Goal: Navigation & Orientation: Understand site structure

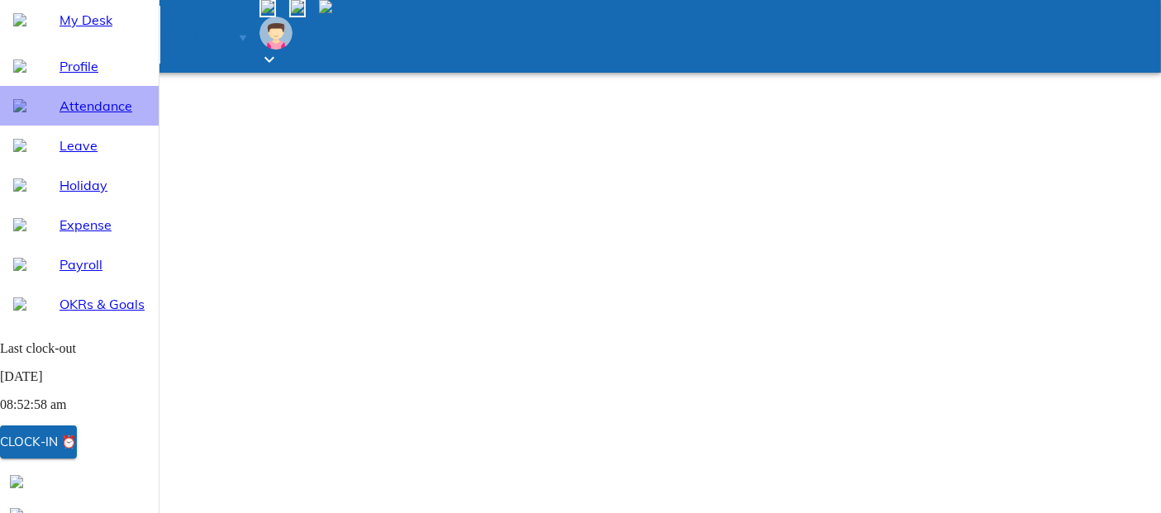
click at [78, 116] on span "Attendance" at bounding box center [102, 106] width 86 height 20
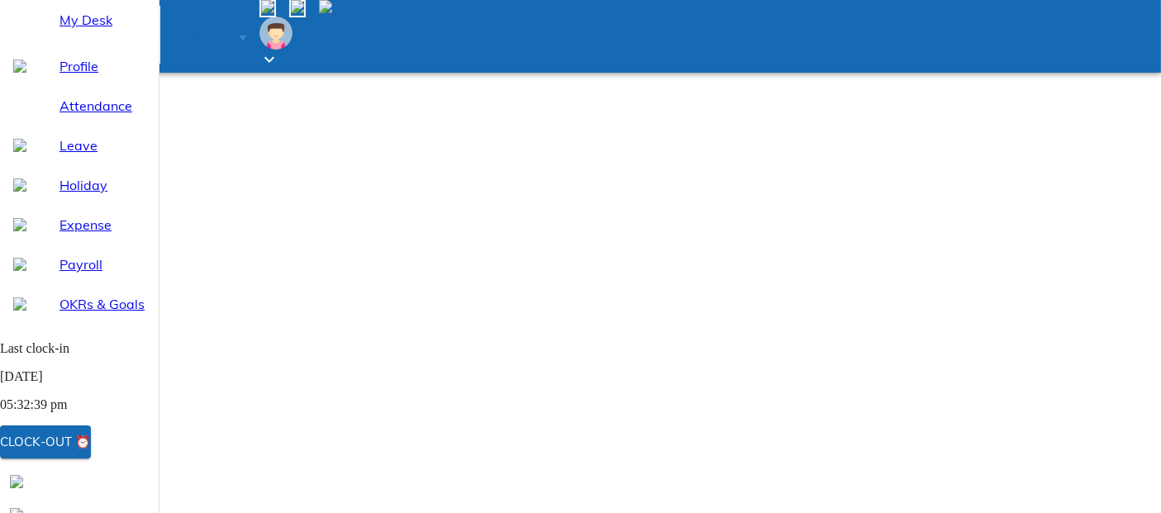
select select "8"
click at [62, 155] on span "Leave" at bounding box center [102, 145] width 86 height 20
select select "8"
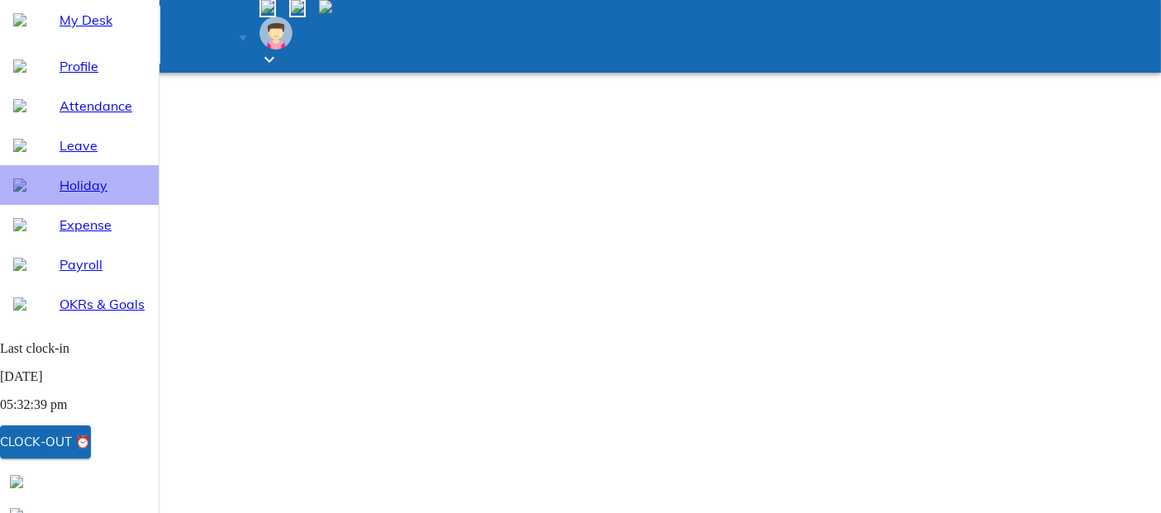
click at [73, 195] on span "Holiday" at bounding box center [102, 185] width 86 height 20
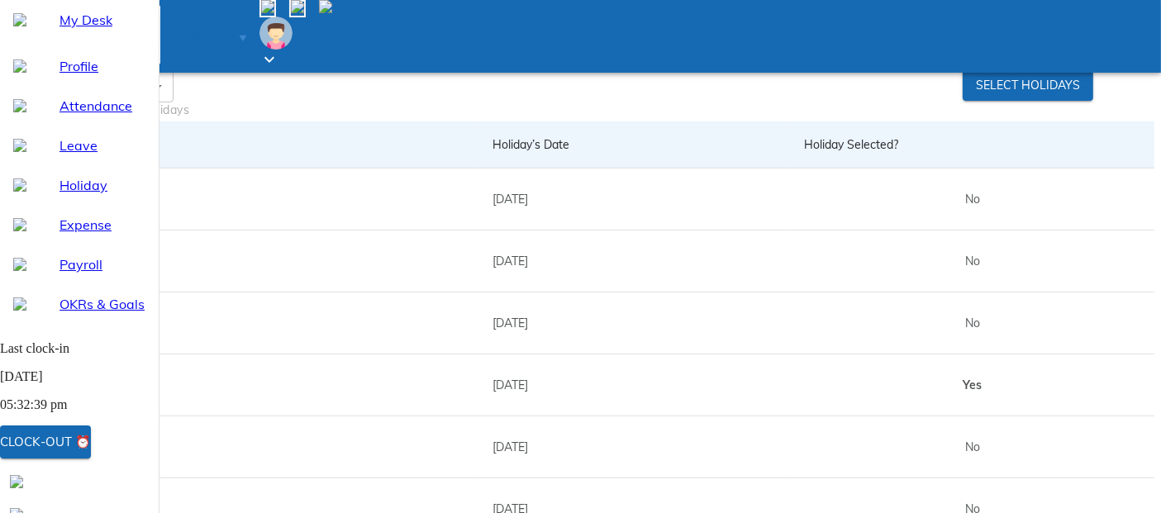
scroll to position [554, 0]
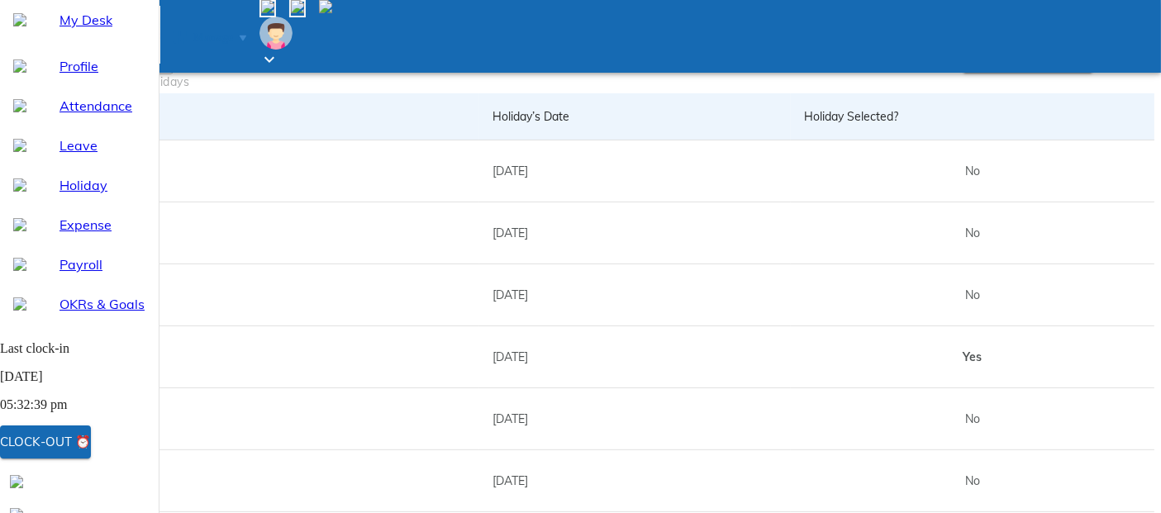
drag, startPoint x: 944, startPoint y: 264, endPoint x: 1022, endPoint y: 258, distance: 77.9
drag, startPoint x: 942, startPoint y: 306, endPoint x: 1019, endPoint y: 343, distance: 85.7
drag, startPoint x: 946, startPoint y: 382, endPoint x: 1017, endPoint y: 425, distance: 82.6
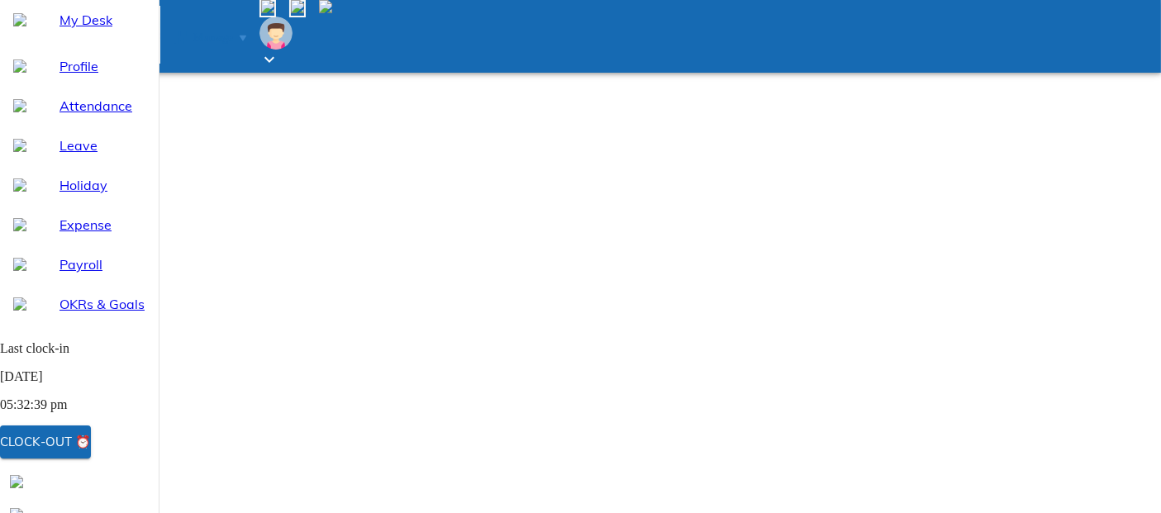
scroll to position [0, 0]
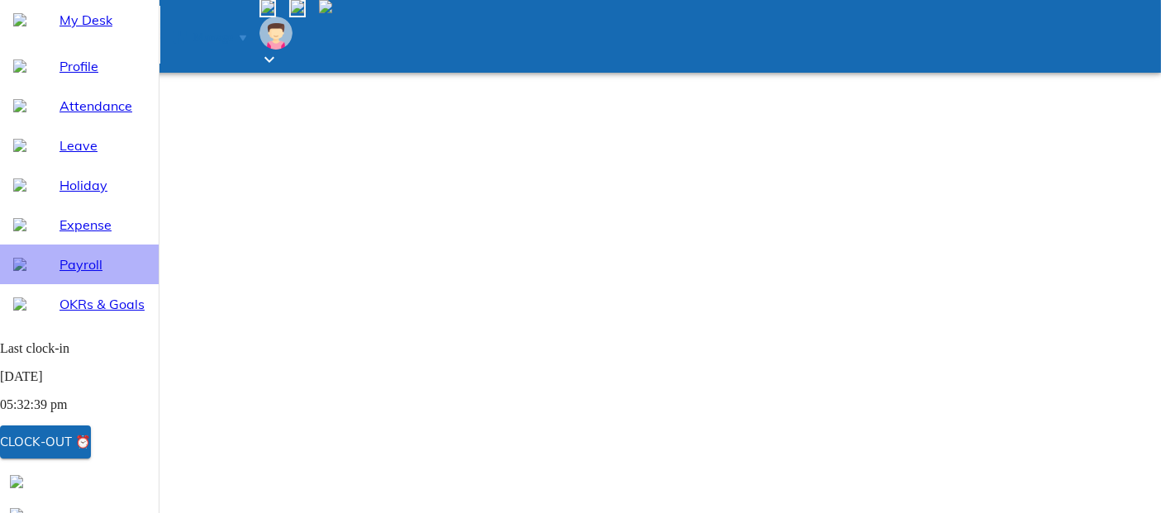
click at [75, 274] on span "Payroll" at bounding box center [102, 264] width 86 height 20
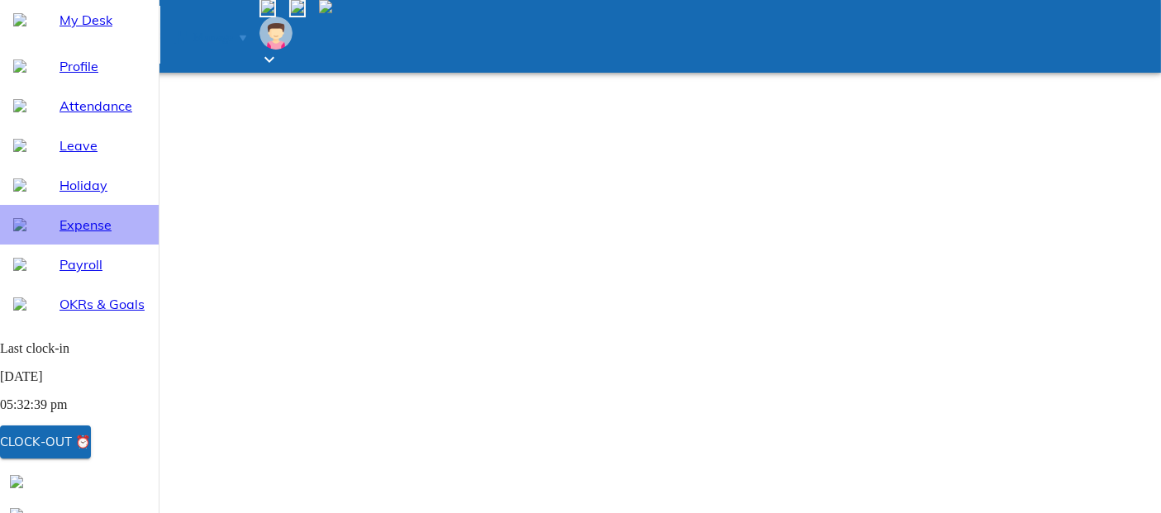
click at [70, 235] on span "Expense" at bounding box center [102, 225] width 86 height 20
select select "8"
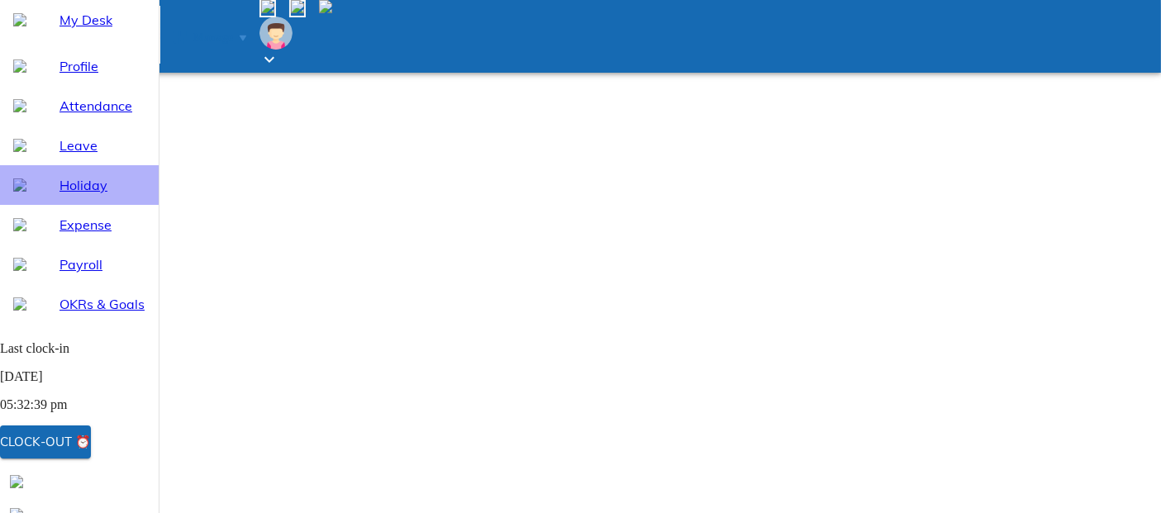
click at [74, 195] on span "Holiday" at bounding box center [102, 185] width 86 height 20
click at [279, 50] on icon at bounding box center [269, 60] width 20 height 20
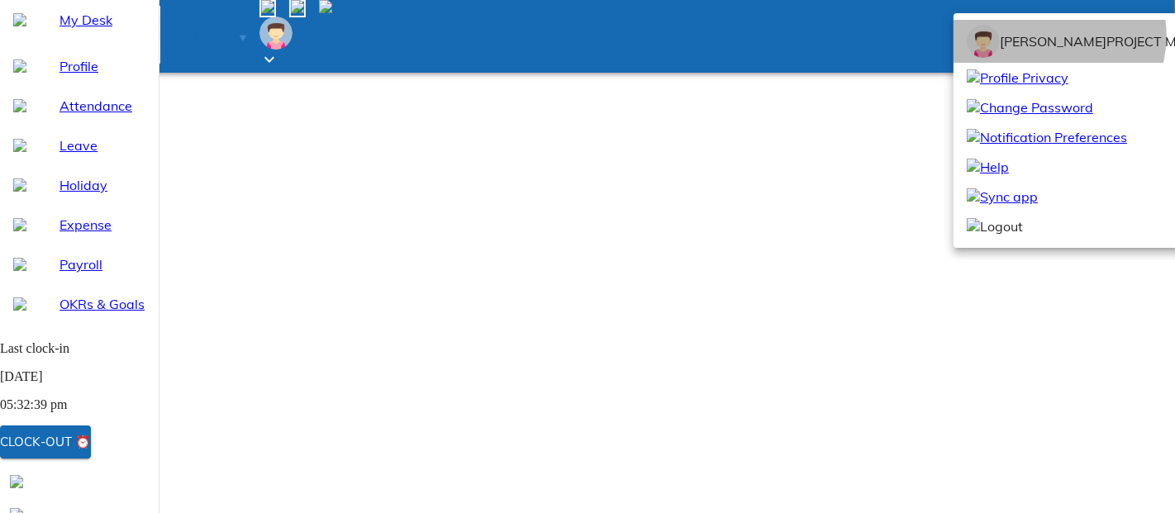
click at [1052, 50] on span "[PERSON_NAME]" at bounding box center [1053, 41] width 107 height 17
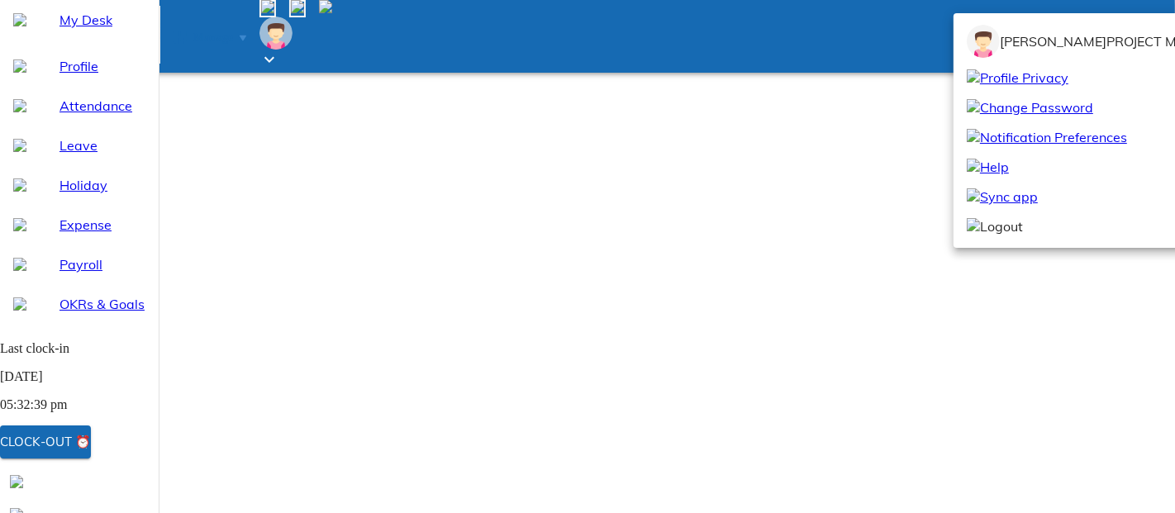
click at [66, 64] on div at bounding box center [587, 256] width 1175 height 513
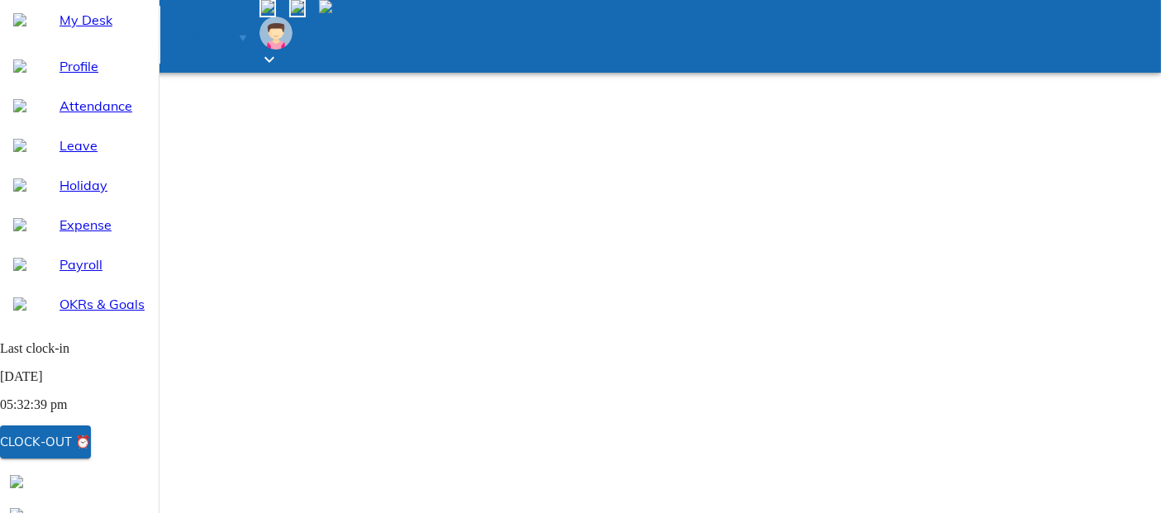
click at [66, 30] on span "My Desk" at bounding box center [102, 20] width 86 height 20
click at [246, 30] on span at bounding box center [239, 37] width 13 height 14
click at [187, 31] on icon at bounding box center [179, 37] width 13 height 13
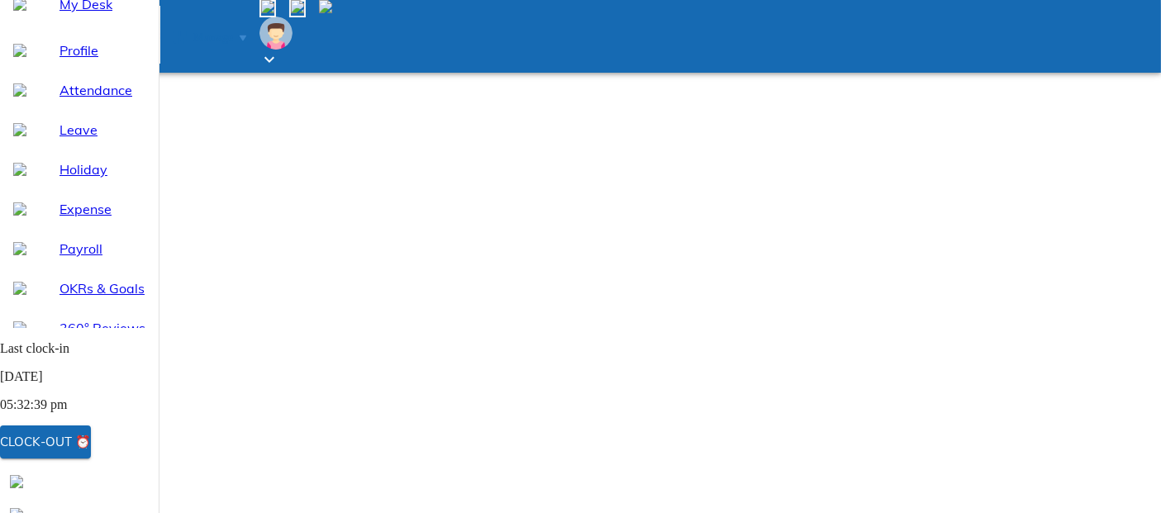
scroll to position [18, 0]
click at [89, 335] on span "360° Reviews" at bounding box center [102, 326] width 86 height 20
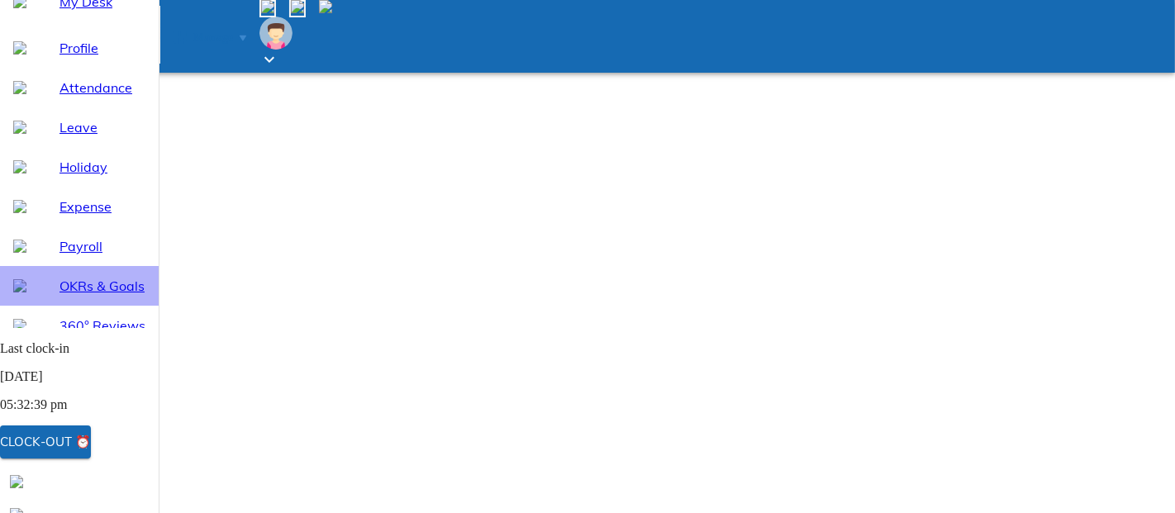
click at [90, 296] on span "OKRs & Goals" at bounding box center [102, 286] width 86 height 20
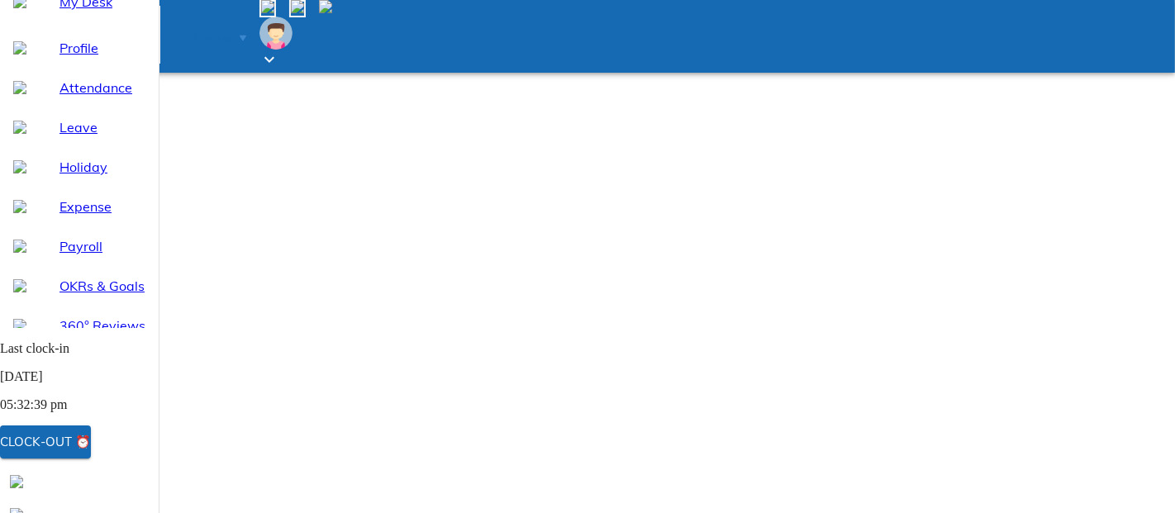
click at [91, 256] on span "Payroll" at bounding box center [102, 246] width 86 height 20
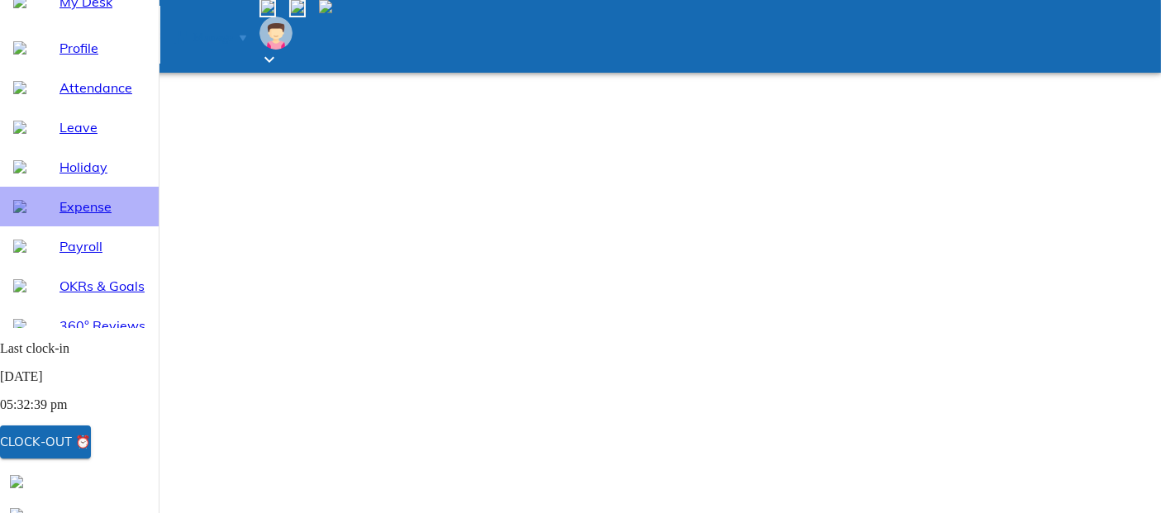
click at [89, 216] on span "Expense" at bounding box center [102, 207] width 86 height 20
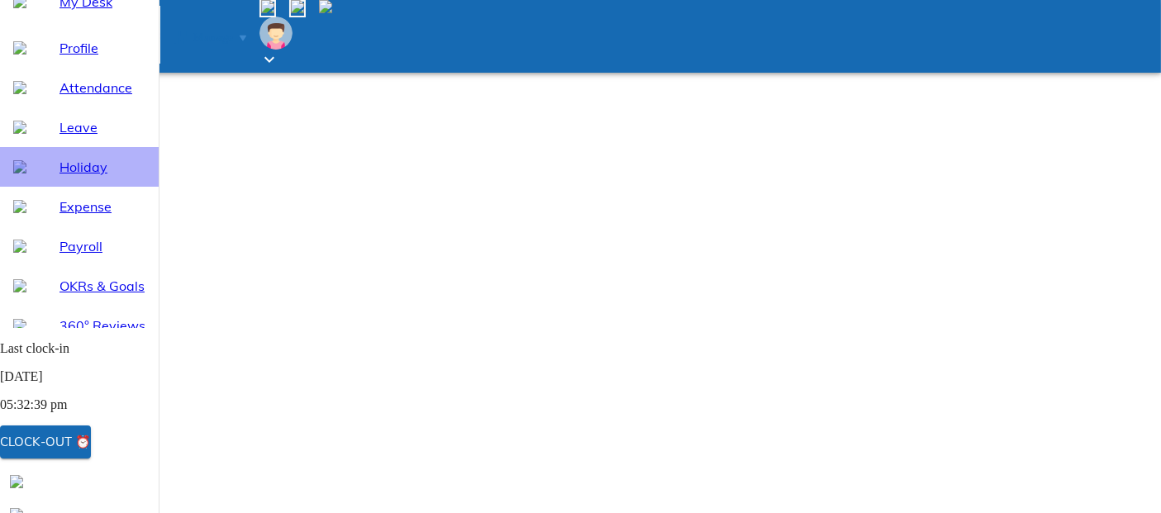
click at [85, 177] on span "Holiday" at bounding box center [102, 167] width 86 height 20
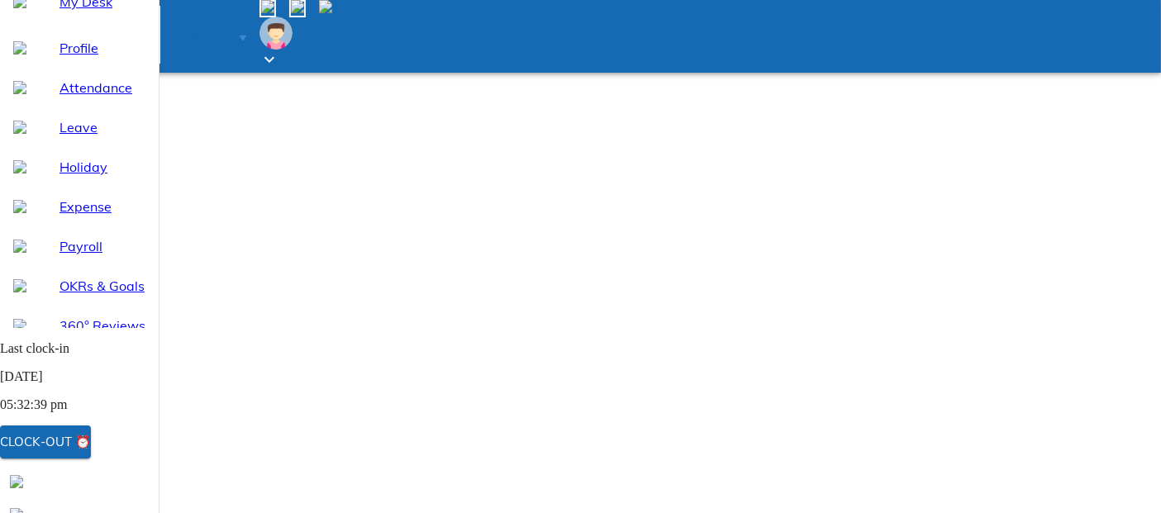
click at [89, 137] on span "Leave" at bounding box center [102, 127] width 86 height 20
select select "8"
click at [93, 97] on span "Attendance" at bounding box center [102, 88] width 86 height 20
select select "8"
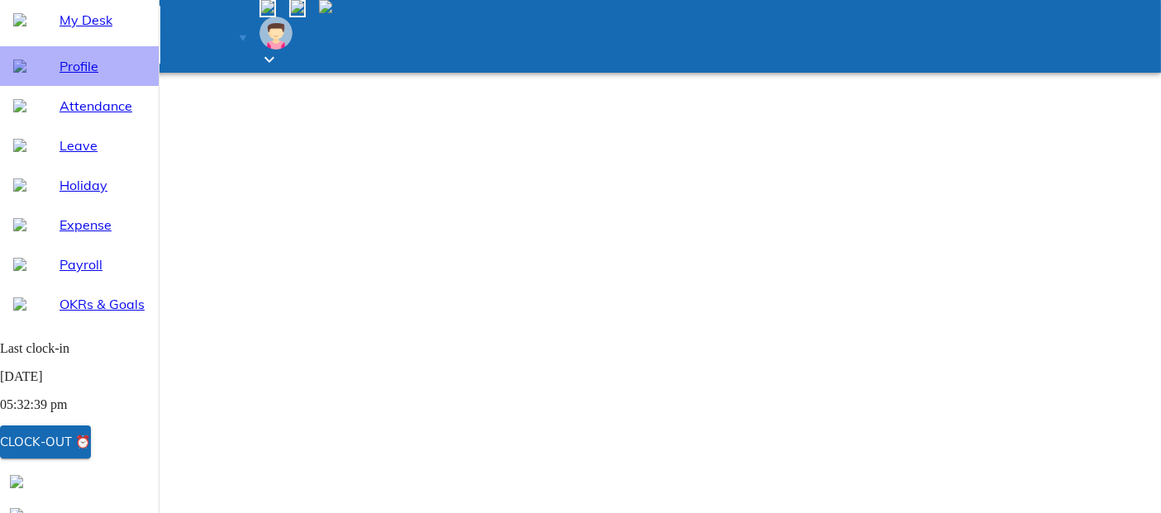
click at [81, 76] on span "Profile" at bounding box center [102, 66] width 86 height 20
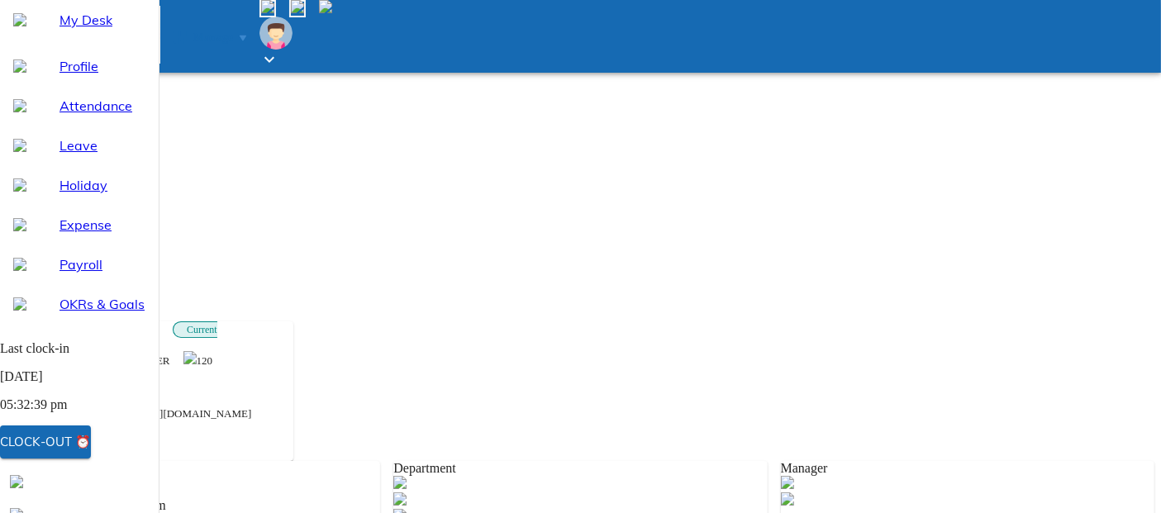
scroll to position [149, 0]
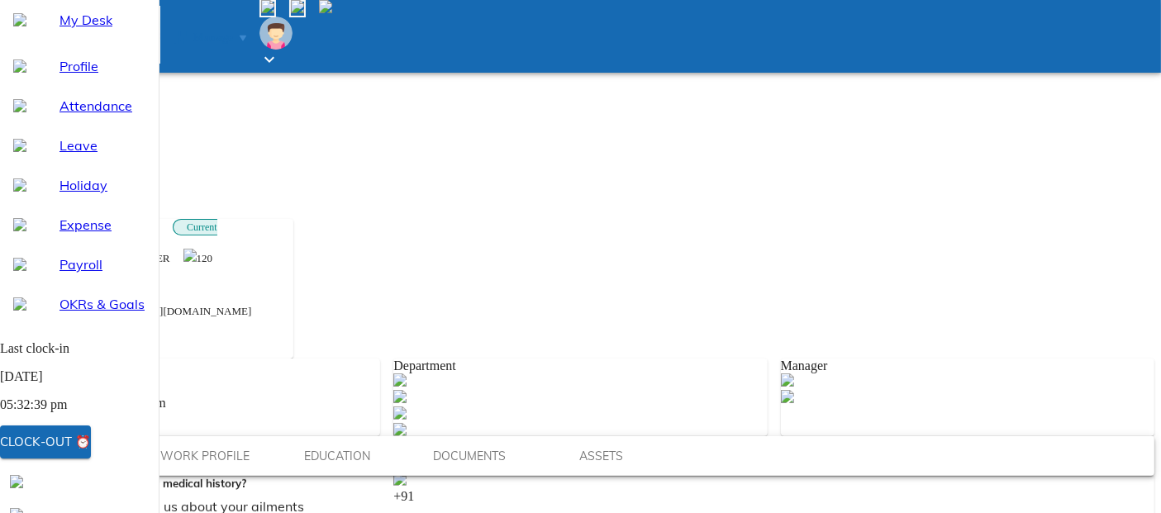
scroll to position [388, 0]
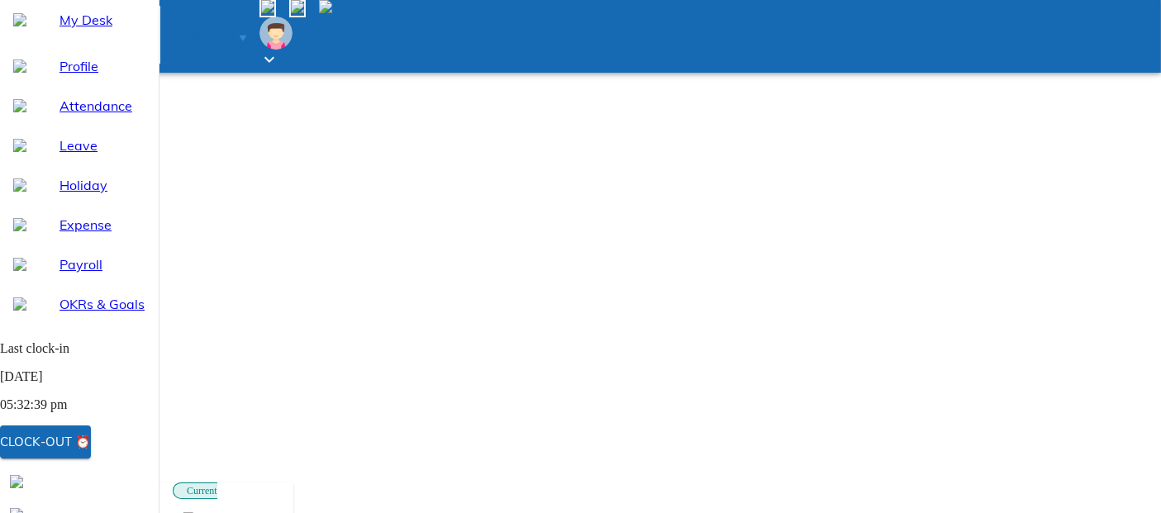
scroll to position [113, 0]
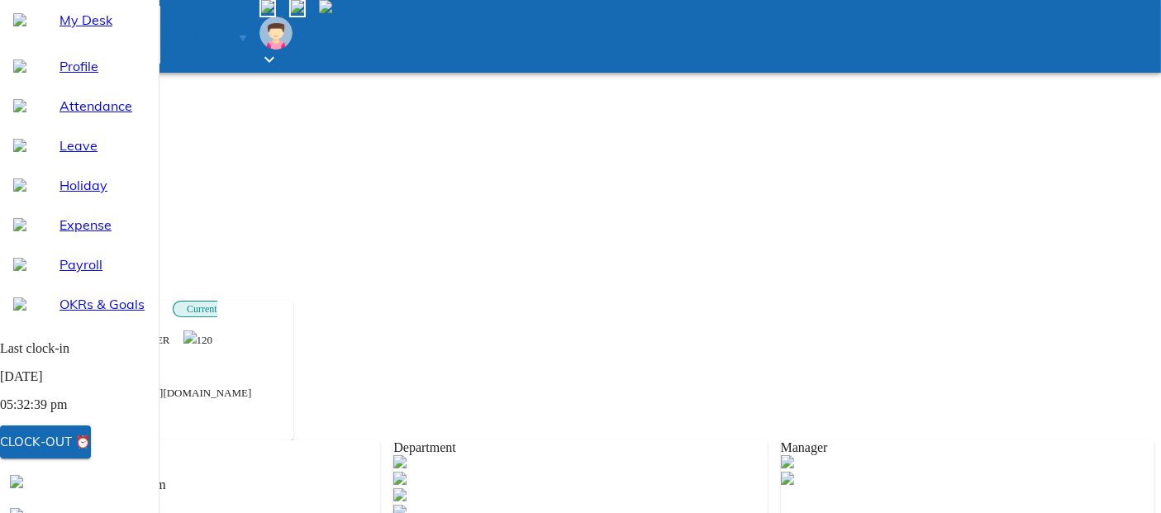
scroll to position [297, 0]
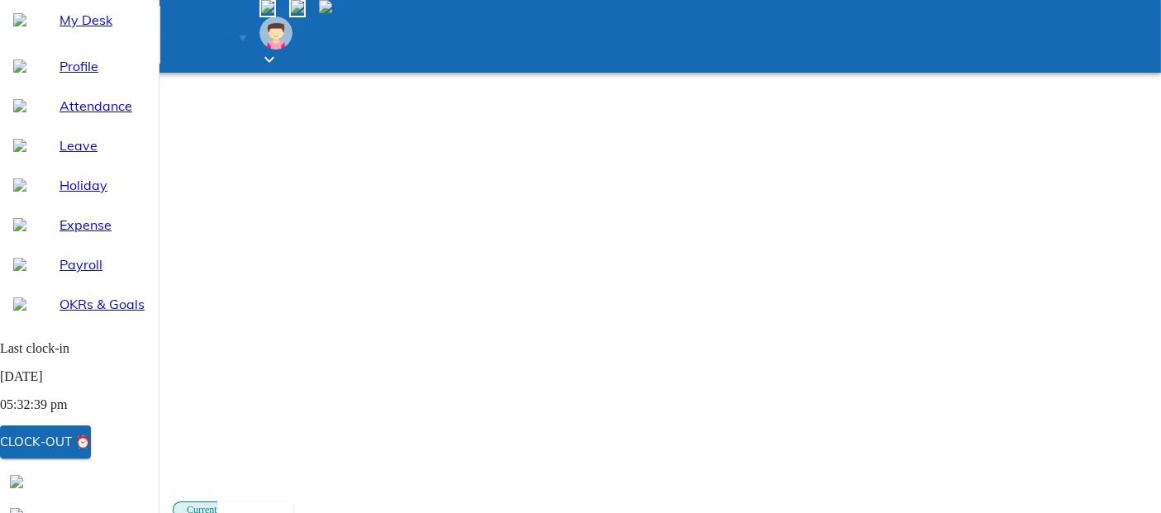
scroll to position [183, 0]
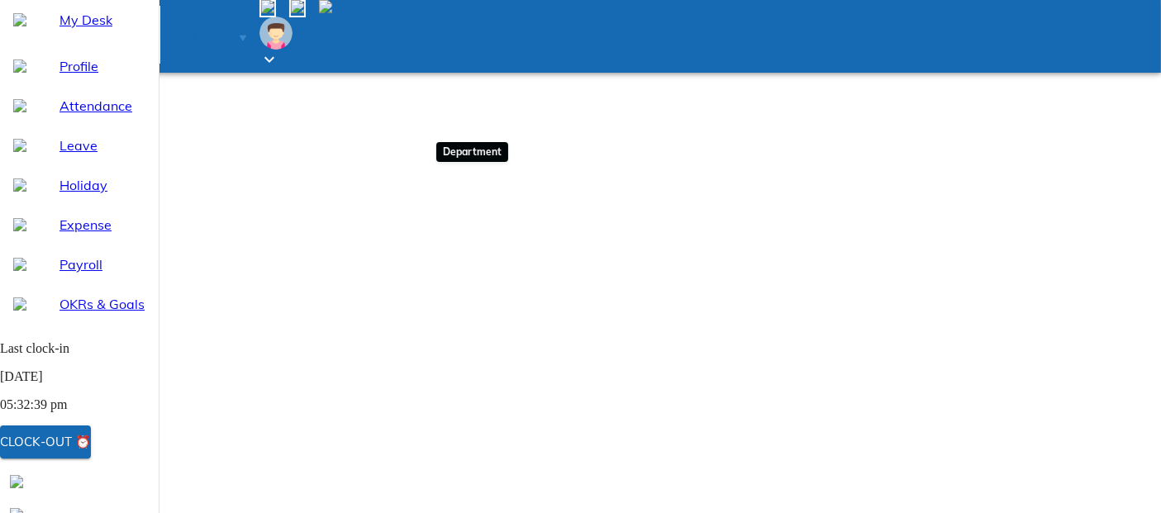
click at [274, 13] on img at bounding box center [267, 6] width 13 height 13
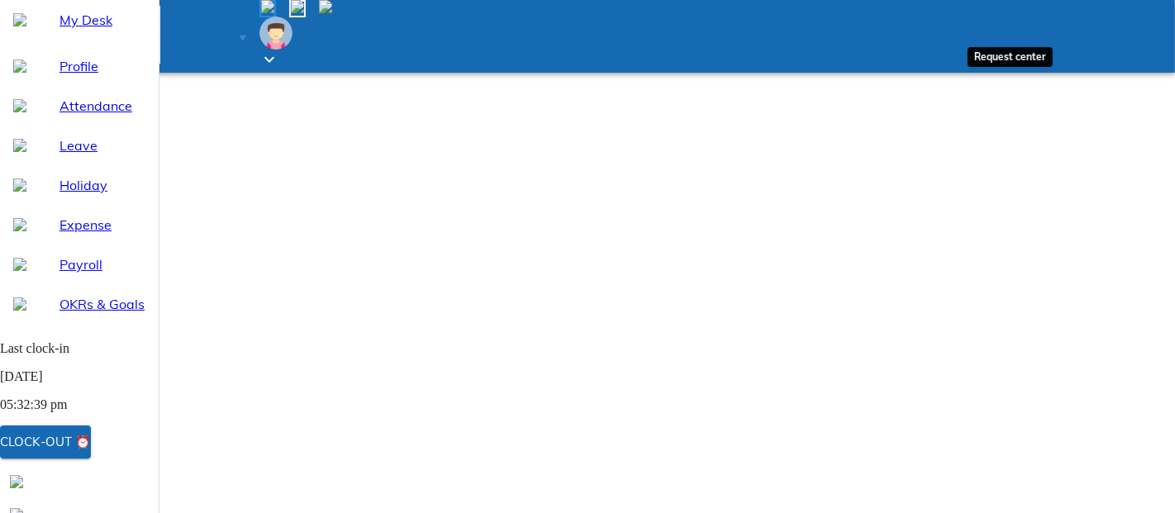
click at [304, 13] on img at bounding box center [297, 6] width 13 height 13
click at [332, 13] on img at bounding box center [325, 6] width 13 height 13
click at [292, 17] on img at bounding box center [275, 33] width 33 height 33
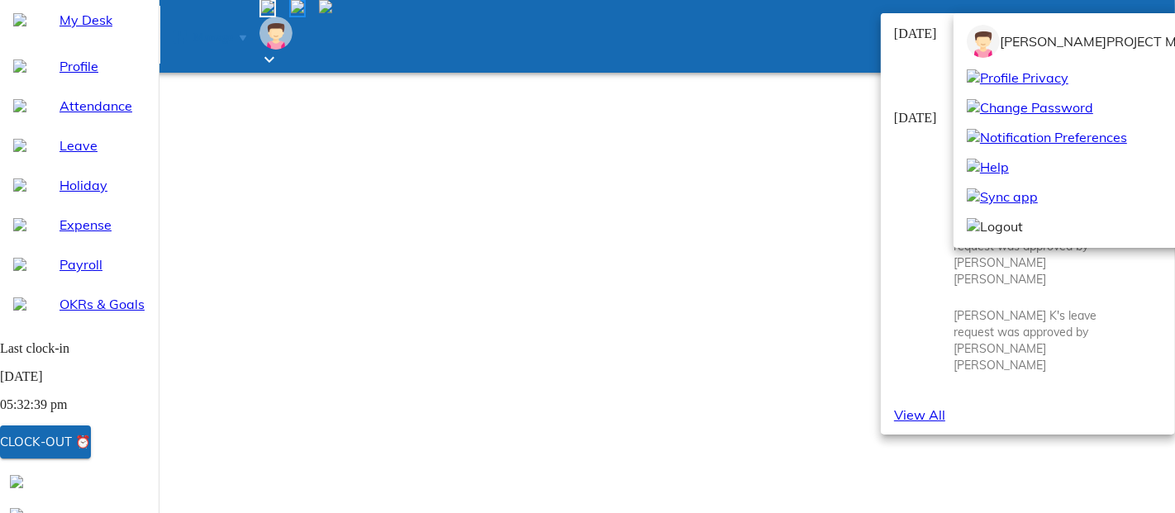
click at [1113, 21] on div at bounding box center [587, 256] width 1175 height 513
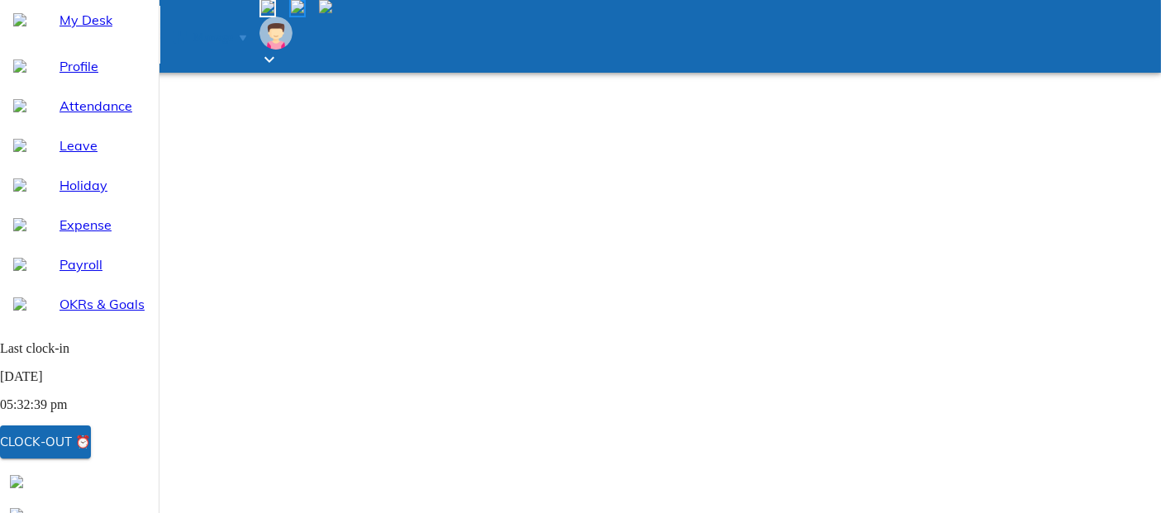
click at [279, 50] on icon at bounding box center [269, 60] width 20 height 20
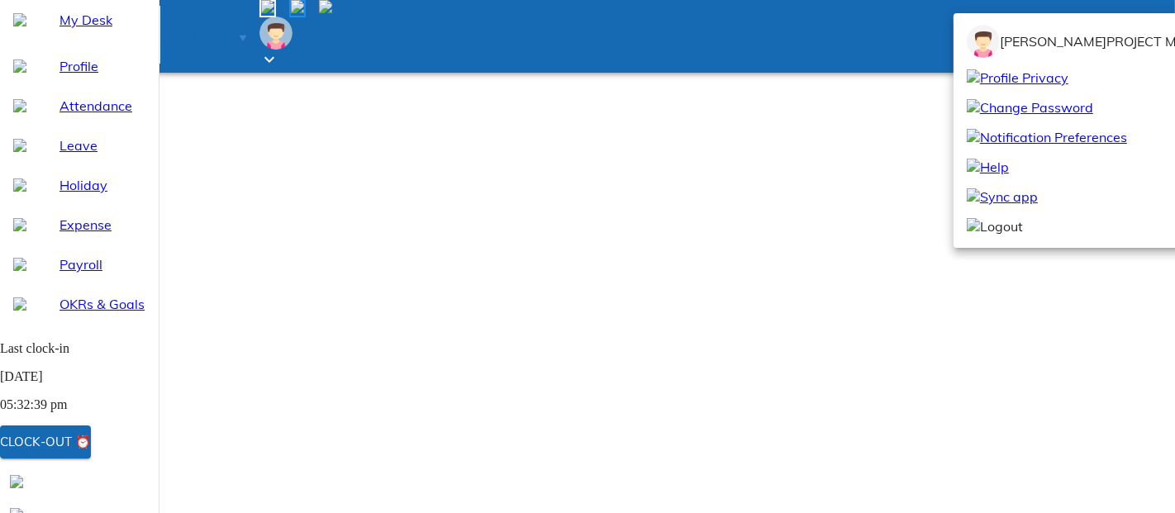
click at [1138, 22] on div at bounding box center [587, 256] width 1175 height 513
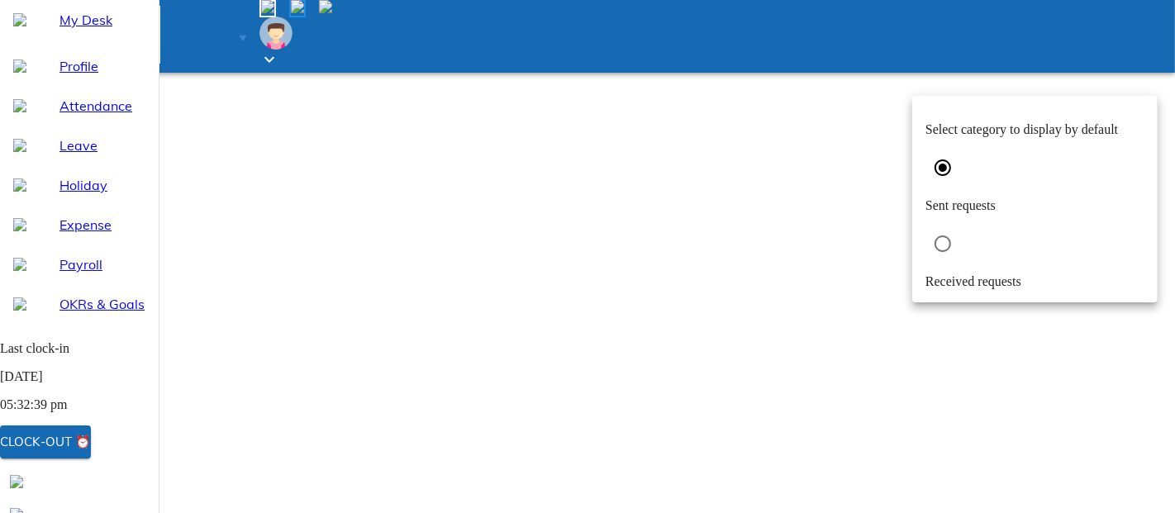
click at [1012, 293] on div at bounding box center [587, 256] width 1175 height 513
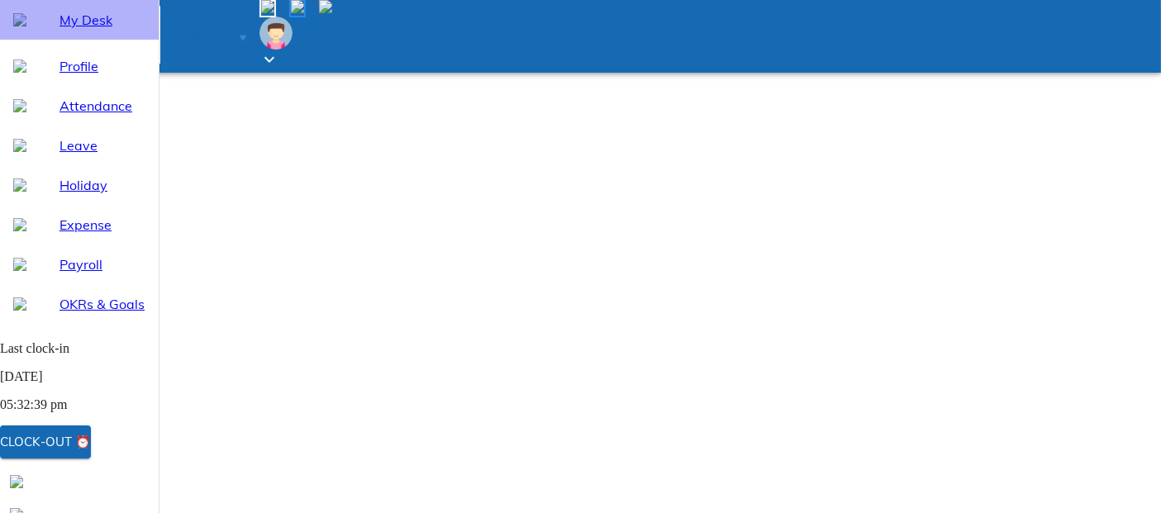
click at [70, 30] on span "My Desk" at bounding box center [102, 20] width 86 height 20
